Goal: Task Accomplishment & Management: Manage account settings

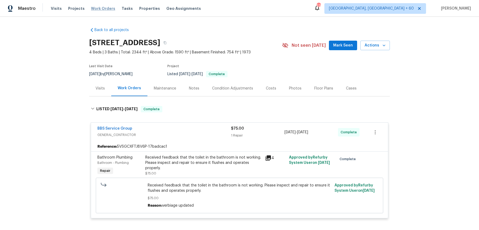
click at [98, 7] on span "Work Orders" at bounding box center [103, 8] width 24 height 5
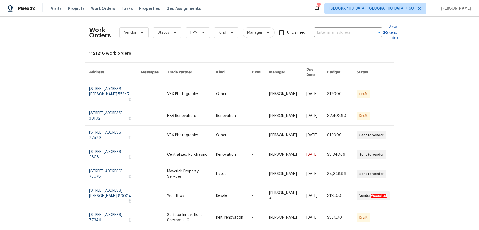
click at [348, 26] on div "Work Orders Vendor Status HPM Kind Manager Unclaimed ​" at bounding box center [235, 32] width 293 height 23
click at [345, 33] on input "text" at bounding box center [340, 33] width 53 height 8
paste input "[STREET_ADDRESS]"
type input "[STREET_ADDRESS]"
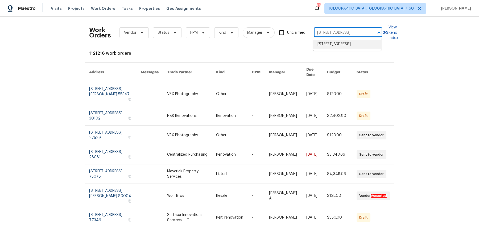
click at [347, 47] on li "[STREET_ADDRESS]" at bounding box center [347, 44] width 68 height 9
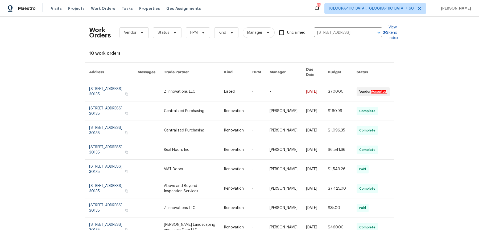
click at [312, 90] on link at bounding box center [317, 91] width 22 height 19
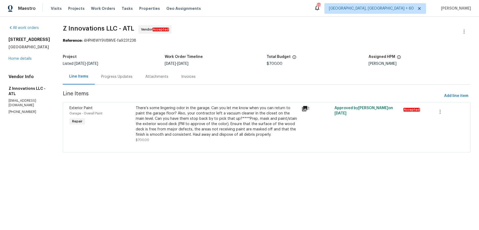
click at [28, 61] on div "[STREET_ADDRESS] Home details" at bounding box center [30, 49] width 42 height 24
click at [28, 61] on link "Home details" at bounding box center [20, 59] width 23 height 4
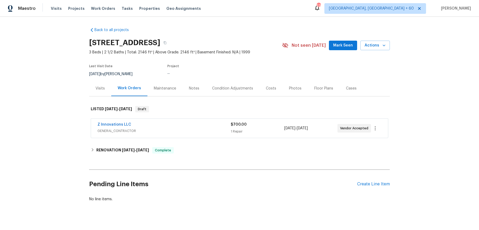
click at [192, 119] on div "Z Innovations LLC GENERAL_CONTRACTOR $700.00 1 Repair [DATE] - [DATE] Vendor Ac…" at bounding box center [239, 128] width 297 height 19
click at [191, 124] on div "Z Innovations LLC" at bounding box center [163, 125] width 133 height 6
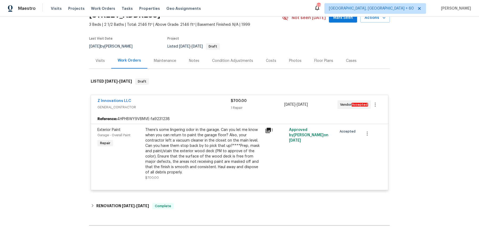
scroll to position [34, 0]
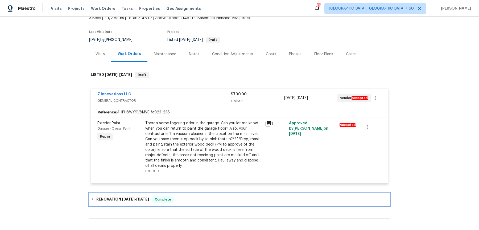
click at [166, 204] on div "RENOVATION [DATE] - [DATE] Complete" at bounding box center [239, 199] width 301 height 13
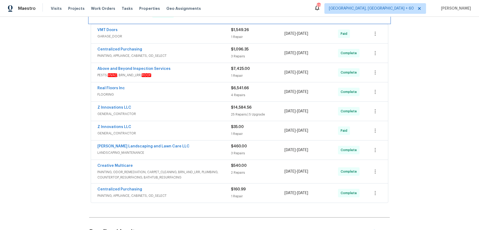
scroll to position [206, 0]
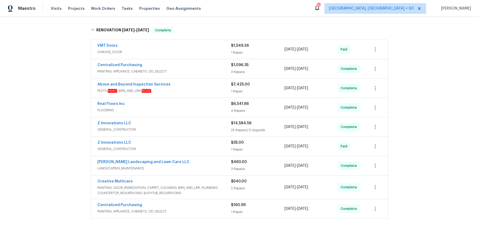
click at [217, 47] on div "VMT Doors" at bounding box center [164, 46] width 134 height 6
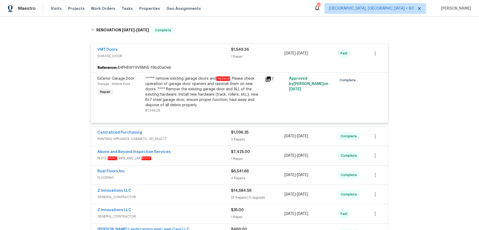
click at [207, 140] on span "PAINTING, APPLIANCE, CABINETS, OD_SELECT" at bounding box center [164, 138] width 134 height 5
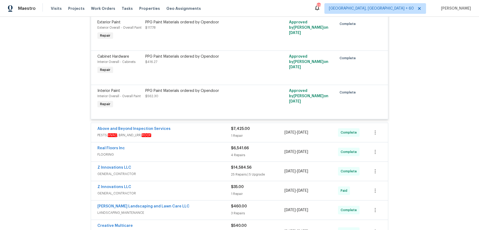
scroll to position [361, 0]
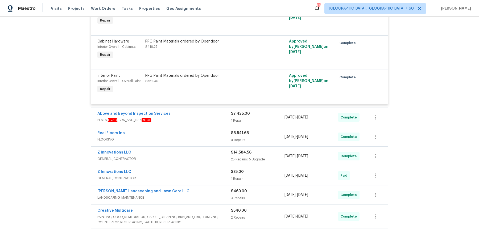
click at [217, 122] on div "Above and Beyond Inspection Services PESTS, HVAC , BRN_AND_LRR, ROOF" at bounding box center [164, 117] width 134 height 13
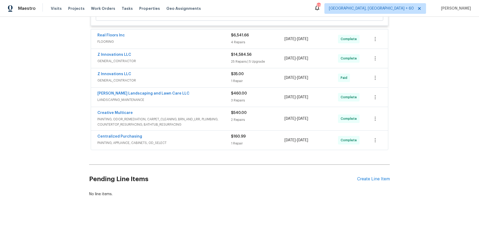
scroll to position [545, 0]
click at [218, 41] on span "FLOORING" at bounding box center [164, 41] width 134 height 5
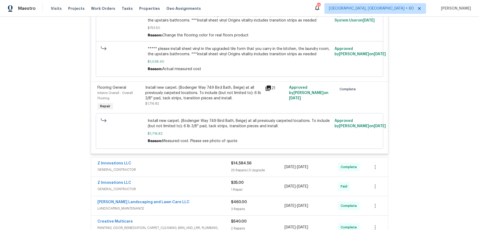
scroll to position [888, 0]
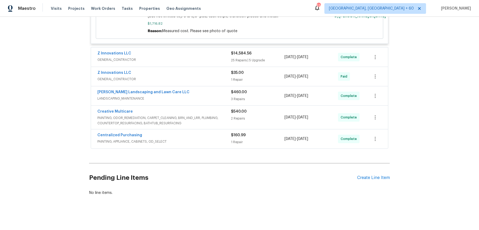
click at [221, 57] on span "GENERAL_CONTRACTOR" at bounding box center [164, 59] width 134 height 5
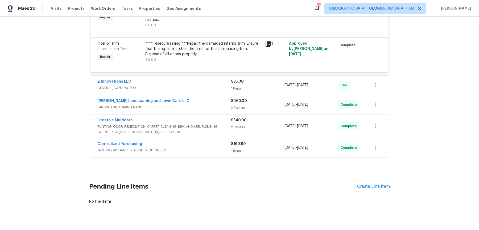
scroll to position [2567, 0]
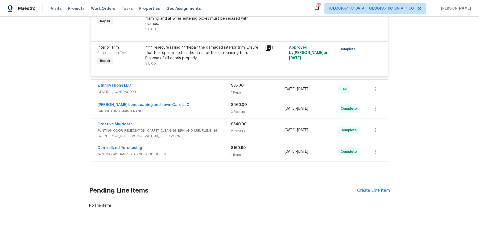
click at [213, 89] on span "GENERAL_CONTRACTOR" at bounding box center [164, 91] width 134 height 5
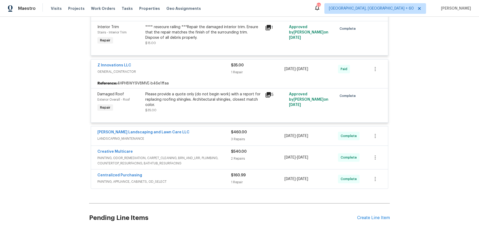
scroll to position [2619, 0]
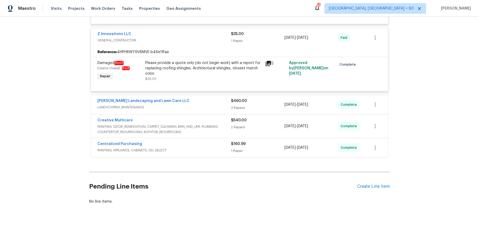
click at [212, 98] on div "[PERSON_NAME] Landscaping and Lawn Care LLC" at bounding box center [164, 101] width 134 height 6
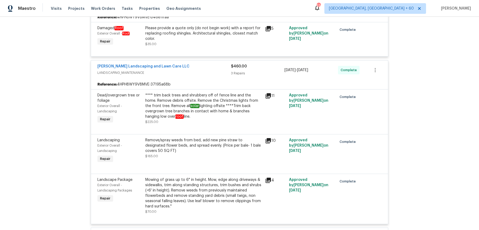
scroll to position [2768, 0]
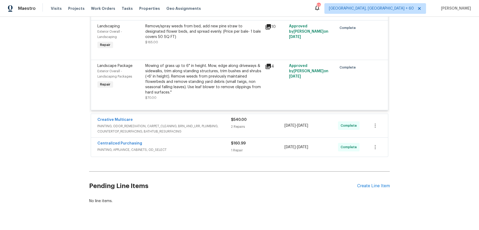
click at [224, 114] on div "Creative Multicare PAINTING, ODOR_REMEDIATION, CARPET_CLEANING, BRN_AND_LRR, PL…" at bounding box center [239, 125] width 297 height 23
click at [224, 117] on div "Creative Multicare" at bounding box center [164, 120] width 134 height 6
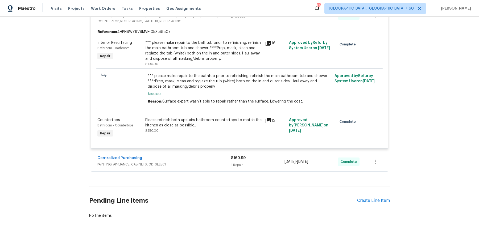
scroll to position [2893, 0]
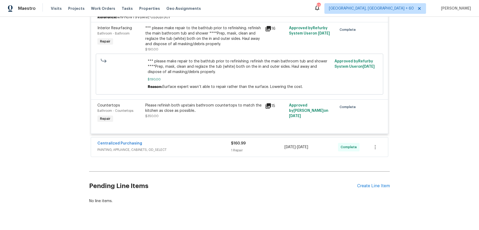
click at [220, 147] on span "PAINTING, APPLIANCE, CABINETS, OD_SELECT" at bounding box center [164, 149] width 134 height 5
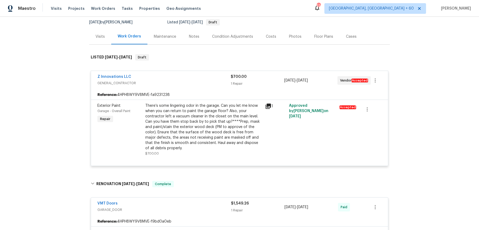
scroll to position [0, 0]
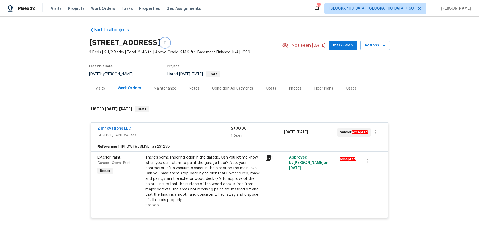
click at [167, 43] on icon "button" at bounding box center [164, 42] width 3 height 3
click at [170, 41] on button "button" at bounding box center [165, 43] width 10 height 10
click at [170, 40] on button "button" at bounding box center [165, 43] width 10 height 10
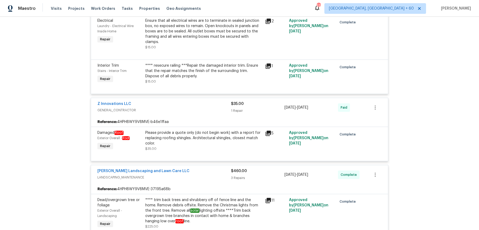
scroll to position [357, 0]
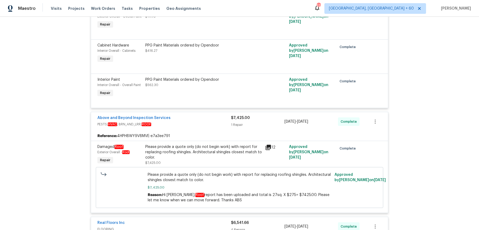
click at [210, 147] on div "Please provide a quote only (do not begin work) with report for replacing roofi…" at bounding box center [203, 152] width 117 height 16
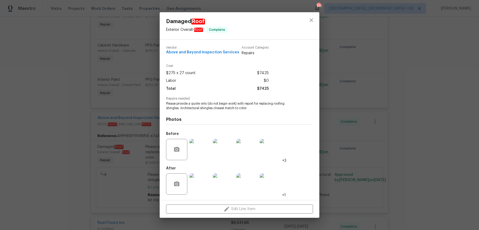
click at [380, 61] on div "Damaged Roof Exterior Overall - Roof Complete Vendor Above and Beyond Inspectio…" at bounding box center [239, 115] width 479 height 230
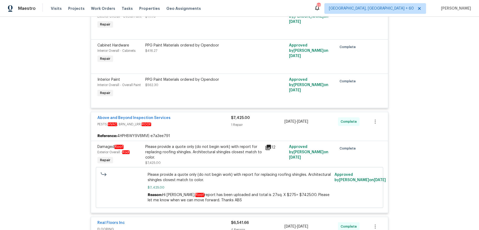
scroll to position [0, 0]
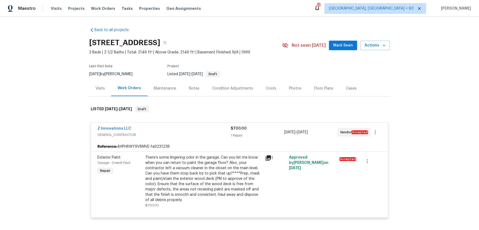
click at [253, 49] on div "[STREET_ADDRESS]" at bounding box center [185, 43] width 193 height 14
click at [170, 45] on button "button" at bounding box center [165, 43] width 10 height 10
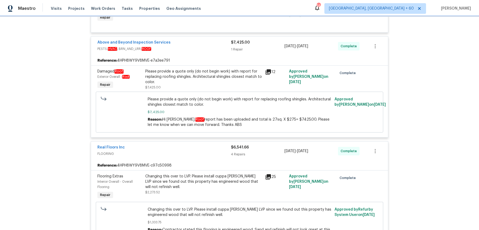
scroll to position [448, 0]
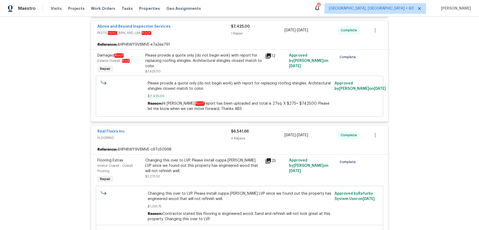
click at [196, 47] on div "Reference: 4HPH8WY9V8MVE-e7a3ee791" at bounding box center [239, 45] width 297 height 10
click at [191, 57] on div "Please provide a quote only (do not begin work) with report for replacing roofi…" at bounding box center [203, 61] width 117 height 16
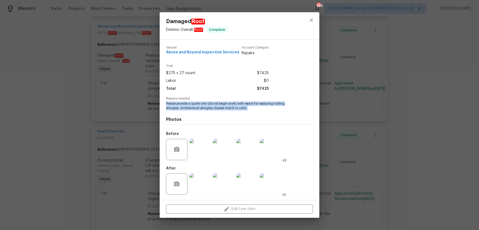
drag, startPoint x: 164, startPoint y: 104, endPoint x: 274, endPoint y: 111, distance: 110.6
click at [274, 111] on div "Vendor Above and Beyond Inspection Services Account Category Repairs Cost $275 …" at bounding box center [240, 120] width 160 height 161
click at [113, 100] on div "Damaged Roof Exterior Overall - Roof Complete Vendor Above and Beyond Inspectio…" at bounding box center [239, 115] width 479 height 230
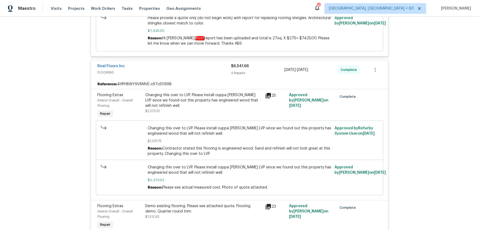
scroll to position [536, 0]
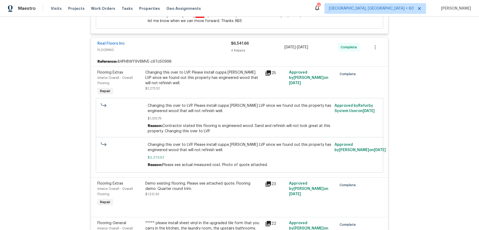
click at [191, 88] on div "Changing this over to LVP. Please install cuppa [PERSON_NAME] LVP since we foun…" at bounding box center [203, 80] width 117 height 21
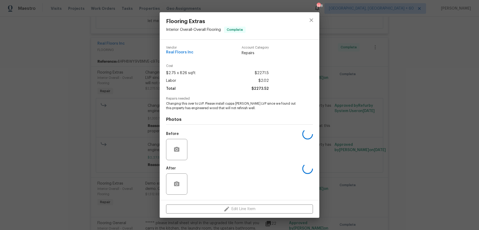
click at [354, 82] on div "Flooring Extras Interior Overall - Overall Flooring Complete Vendor Real Floors…" at bounding box center [239, 115] width 479 height 230
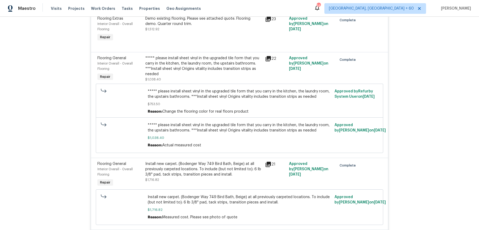
scroll to position [540, 0]
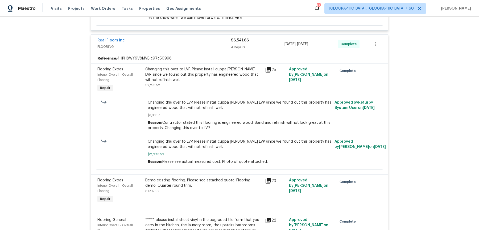
click at [209, 76] on div "Changing this over to LVP. Please install cuppa [PERSON_NAME] LVP since we foun…" at bounding box center [203, 75] width 117 height 16
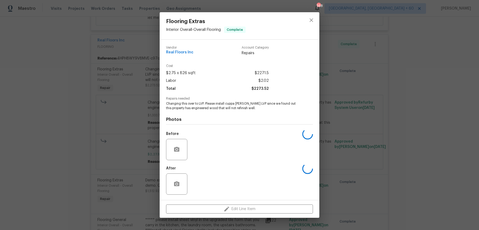
click at [198, 98] on span "Repairs needed" at bounding box center [239, 98] width 147 height 3
click at [198, 99] on span "Repairs needed" at bounding box center [239, 98] width 147 height 3
click at [202, 103] on span "Changing this over to LVP. Please install cuppa [PERSON_NAME] LVP since we foun…" at bounding box center [232, 106] width 132 height 9
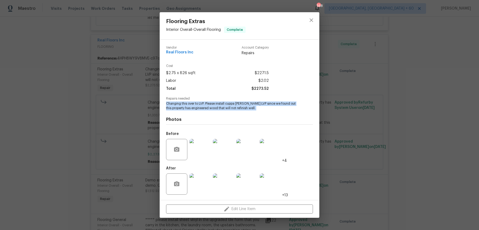
click at [202, 103] on span "Changing this over to LVP. Please install cuppa [PERSON_NAME] LVP since we foun…" at bounding box center [232, 106] width 132 height 9
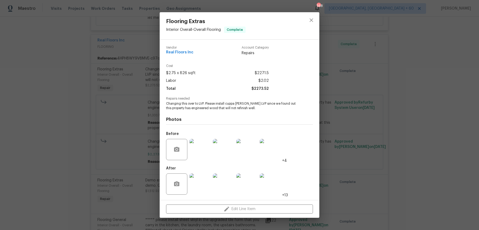
click at [364, 79] on div "Flooring Extras Interior Overall - Overall Flooring Complete Vendor Real Floors…" at bounding box center [239, 115] width 479 height 230
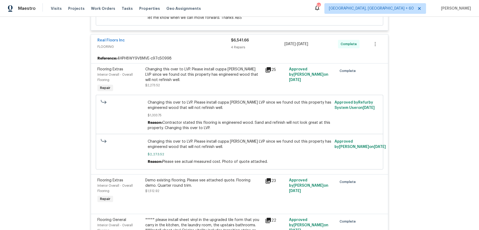
click at [245, 103] on span "Changing this over to LVP. Please install cuppa [PERSON_NAME] LVP since we foun…" at bounding box center [240, 105] width 184 height 11
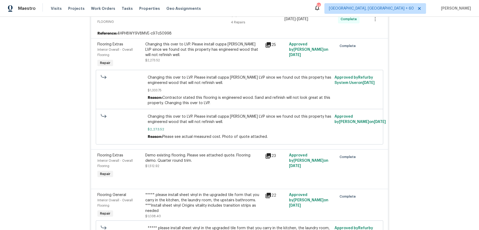
scroll to position [567, 0]
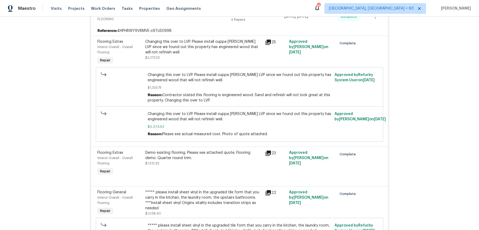
click at [234, 112] on span "Changing this over to LVP. Please install cuppa [PERSON_NAME] LVP since we foun…" at bounding box center [240, 116] width 184 height 11
click at [233, 73] on span "Changing this over to LVP. Please install cuppa [PERSON_NAME] LVP since we foun…" at bounding box center [240, 77] width 184 height 11
click at [220, 44] on div "Changing this over to LVP. Please install cuppa [PERSON_NAME] LVP since we foun…" at bounding box center [203, 47] width 117 height 16
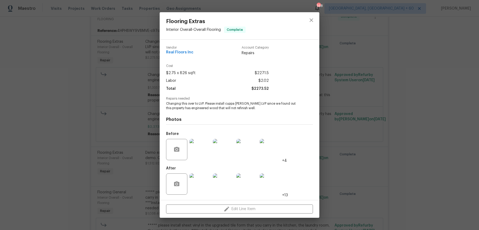
click at [393, 132] on div "Flooring Extras Interior Overall - Overall Flooring Complete Vendor Real Floors…" at bounding box center [239, 115] width 479 height 230
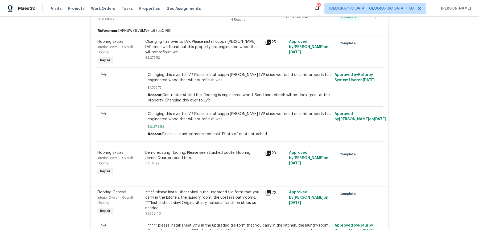
scroll to position [618, 0]
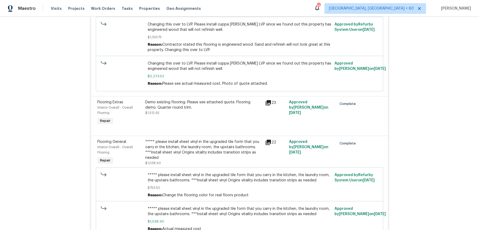
click at [254, 100] on div "Demo existing flooring. Please see attached quote. Flooring demo. Quarter round…" at bounding box center [203, 105] width 117 height 11
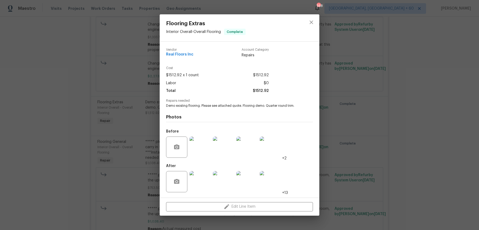
click at [359, 112] on div "Flooring Extras Interior Overall - Overall Flooring Complete Vendor Real Floors…" at bounding box center [239, 115] width 479 height 230
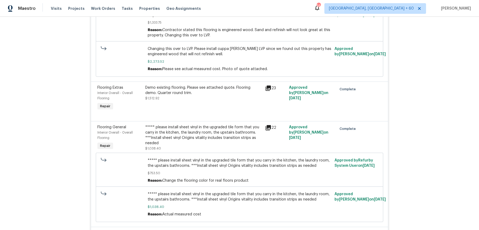
scroll to position [635, 0]
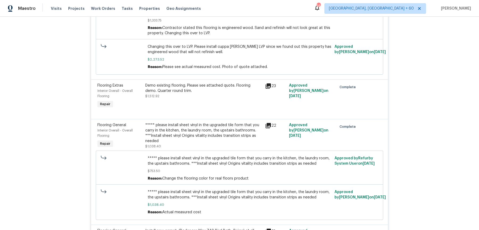
click at [219, 131] on div "***** please install sheet vinyl in the upgraded tile form that you carry in th…" at bounding box center [203, 133] width 117 height 21
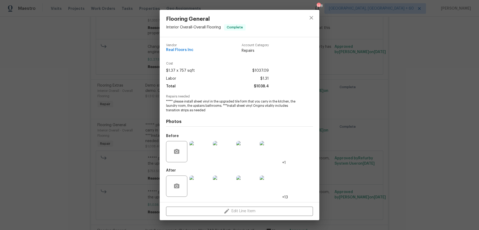
click at [343, 129] on div "Flooring General Interior Overall - Overall Flooring Complete Vendor Real Floor…" at bounding box center [239, 115] width 479 height 230
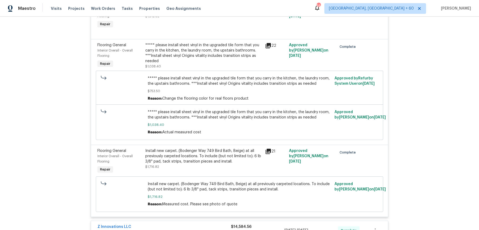
scroll to position [718, 0]
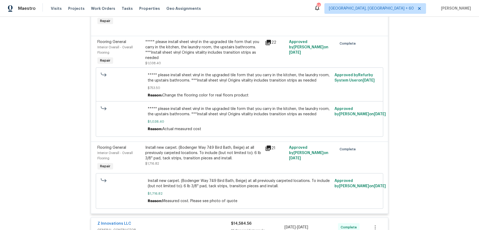
click at [236, 54] on div "***** please install sheet vinyl in the upgraded tile form that you carry in th…" at bounding box center [203, 49] width 117 height 21
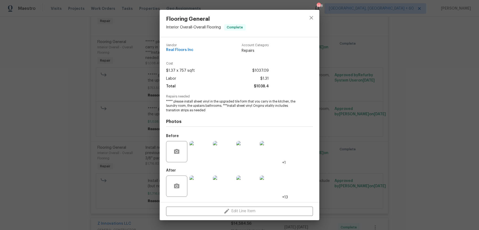
click at [231, 104] on span "***** please install sheet vinyl in the upgraded tile form that you carry in th…" at bounding box center [232, 106] width 132 height 13
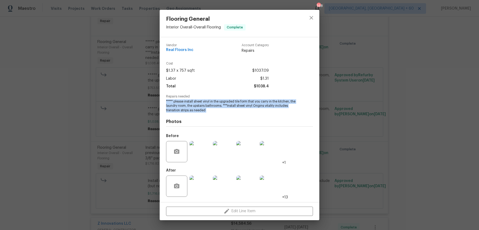
click at [231, 104] on span "***** please install sheet vinyl in the upgraded tile form that you carry in th…" at bounding box center [232, 106] width 132 height 13
copy span "***** please install sheet vinyl in the upgraded tile form that you carry in th…"
click at [129, 122] on div "Flooring General Interior Overall - Overall Flooring Complete Vendor Real Floor…" at bounding box center [239, 115] width 479 height 230
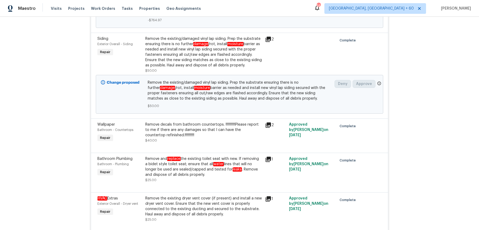
scroll to position [991, 0]
click at [192, 65] on div "Remove the existing/damaged vinyl lap siding. Prep the substrate ensuring there…" at bounding box center [203, 52] width 117 height 32
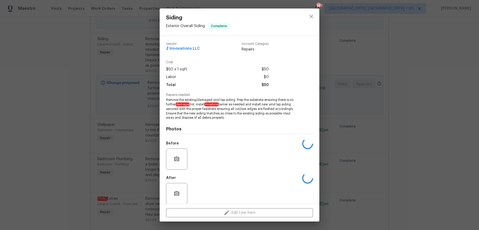
scroll to position [6, 0]
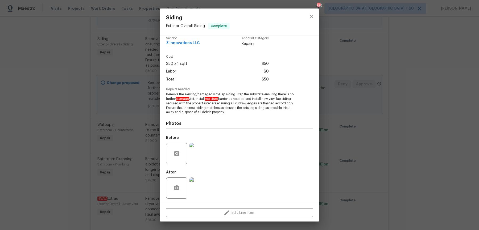
click at [202, 153] on img at bounding box center [199, 153] width 21 height 21
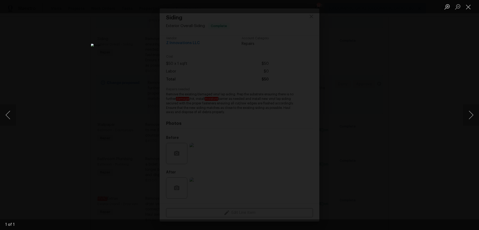
click at [453, 104] on div "Lightbox" at bounding box center [239, 115] width 479 height 230
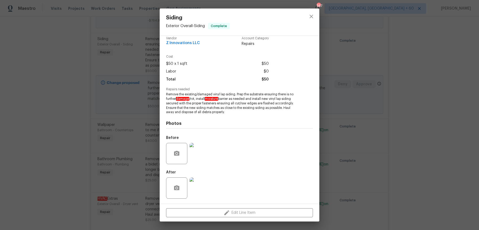
click at [453, 104] on div "Siding Exterior Overall - Siding Complete Vendor Z Innovations LLC Account Cate…" at bounding box center [239, 115] width 479 height 230
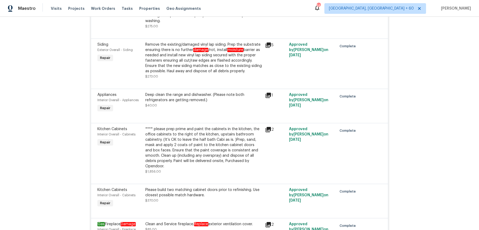
scroll to position [1429, 0]
click at [241, 63] on div "Remove the existing/damaged vinyl lap siding. Prep the substrate ensuring there…" at bounding box center [203, 58] width 117 height 32
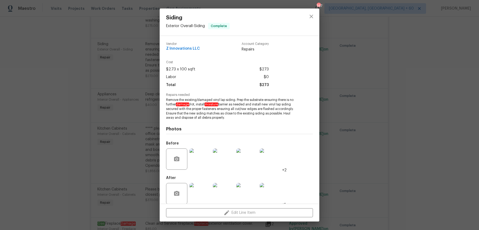
scroll to position [6, 0]
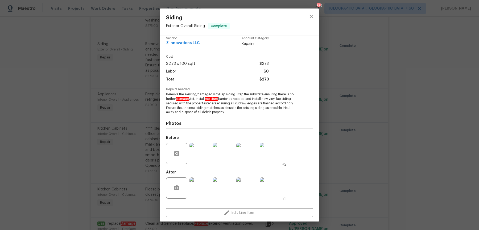
click at [367, 124] on div "Siding Exterior Overall - Siding Complete Vendor Z Innovations LLC Account Cate…" at bounding box center [239, 115] width 479 height 230
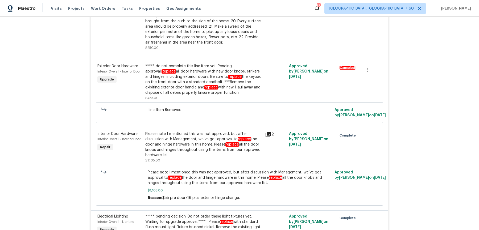
scroll to position [1724, 0]
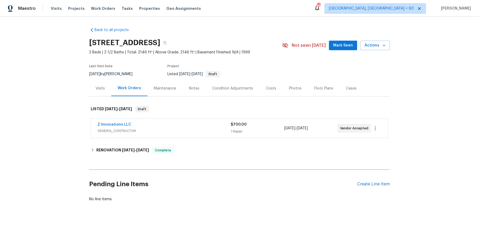
click at [108, 93] on div "Visits" at bounding box center [100, 89] width 22 height 16
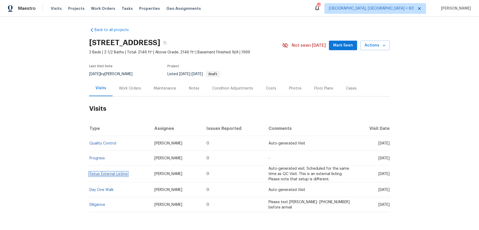
click at [94, 173] on link "Setup External Listing" at bounding box center [108, 174] width 38 height 4
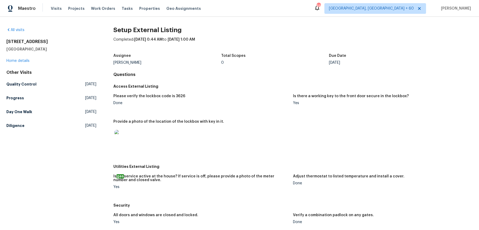
click at [11, 117] on div "Other Visits Quality Control Tue, Sep 23 2025 Progress Wed, Sep 17 2025 Day One…" at bounding box center [51, 100] width 90 height 61
click at [15, 109] on h5 "Day One Walk" at bounding box center [19, 111] width 26 height 5
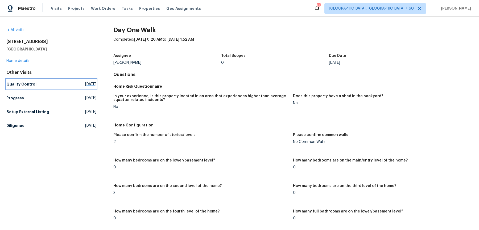
click at [26, 82] on h5 "Quality Control" at bounding box center [21, 84] width 30 height 5
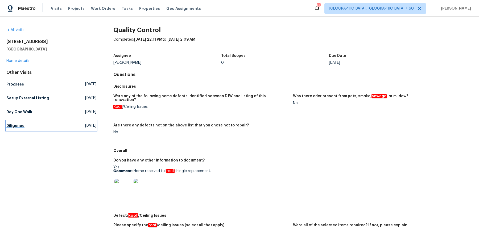
click at [18, 125] on h5 "Diligence" at bounding box center [15, 125] width 18 height 5
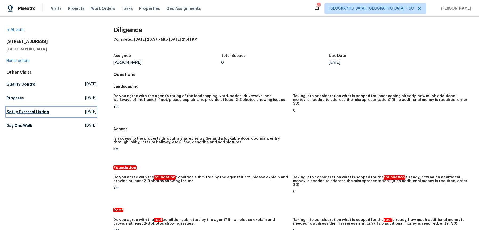
click at [22, 110] on h5 "Setup External Listing" at bounding box center [27, 111] width 43 height 5
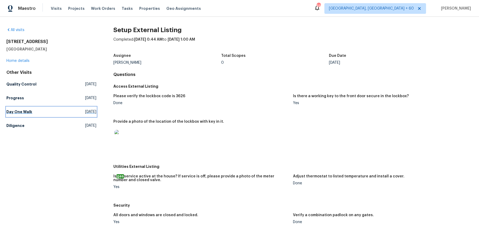
click at [14, 112] on h5 "Day One Walk" at bounding box center [19, 111] width 26 height 5
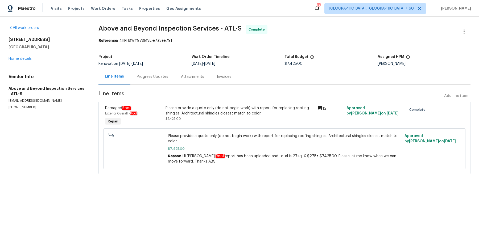
click at [192, 119] on div "Please provide a quote only (do not begin work) with report for replacing roofi…" at bounding box center [239, 114] width 148 height 16
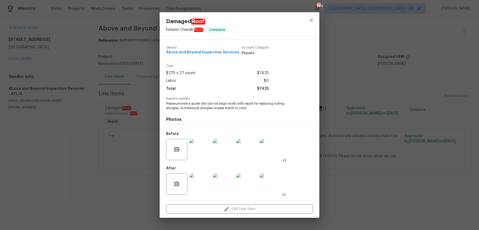
click at [164, 102] on div "Vendor Above and Beyond Inspection Services Account Category Repairs Cost $275 …" at bounding box center [240, 120] width 160 height 161
drag, startPoint x: 165, startPoint y: 103, endPoint x: 280, endPoint y: 109, distance: 115.6
click at [280, 109] on div "Vendor Above and Beyond Inspection Services Account Category Repairs Cost $275 …" at bounding box center [240, 120] width 160 height 161
copy span "Please provide a quote only (do not begin work) with report for replacing roofi…"
click at [124, 90] on div "Damaged Roof Exterior Overall - Roof Complete Vendor Above and Beyond Inspectio…" at bounding box center [239, 115] width 479 height 230
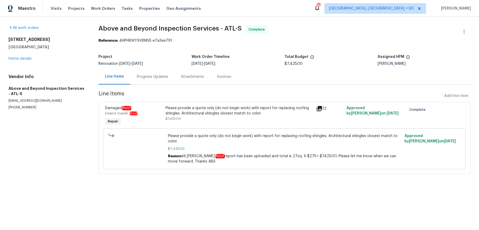
click at [121, 70] on div "Line Items" at bounding box center [114, 77] width 32 height 16
click at [150, 73] on div "Progress Updates" at bounding box center [152, 77] width 44 height 16
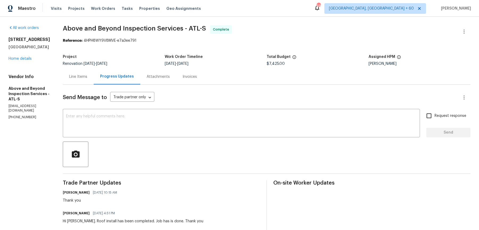
scroll to position [123, 0]
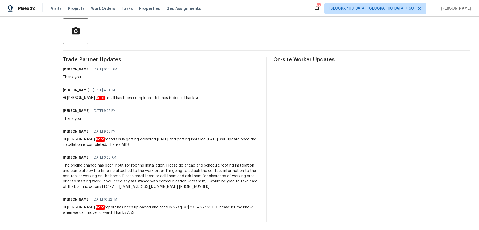
drag, startPoint x: 81, startPoint y: 69, endPoint x: 156, endPoint y: 214, distance: 162.8
click at [156, 214] on div "All work orders 6590 Manor Creek Dr Douglasville, GA 30135 Home details Vendor …" at bounding box center [239, 61] width 479 height 337
copy div "Jaydon Entrekin 09/15/2025 10:15 AM Thank you Jason Leonard 09/12/2025 4:51 PM …"
click at [180, 90] on div "Jason Leonard 09/12/2025 4:51 PM" at bounding box center [132, 89] width 139 height 7
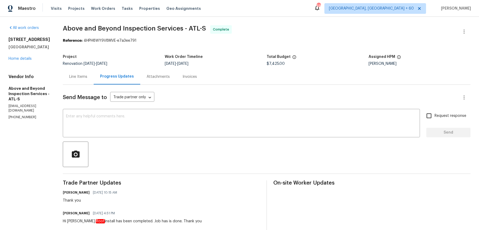
click at [203, 80] on div "Invoices" at bounding box center [189, 77] width 27 height 16
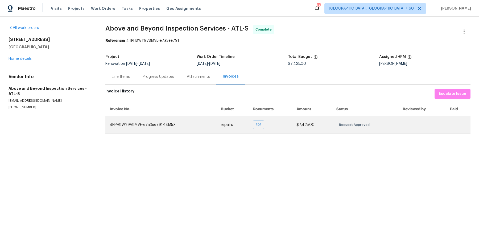
click at [260, 130] on td "PDF" at bounding box center [270, 124] width 44 height 17
click at [259, 125] on span "PDF" at bounding box center [260, 124] width 8 height 5
